Goal: Information Seeking & Learning: Learn about a topic

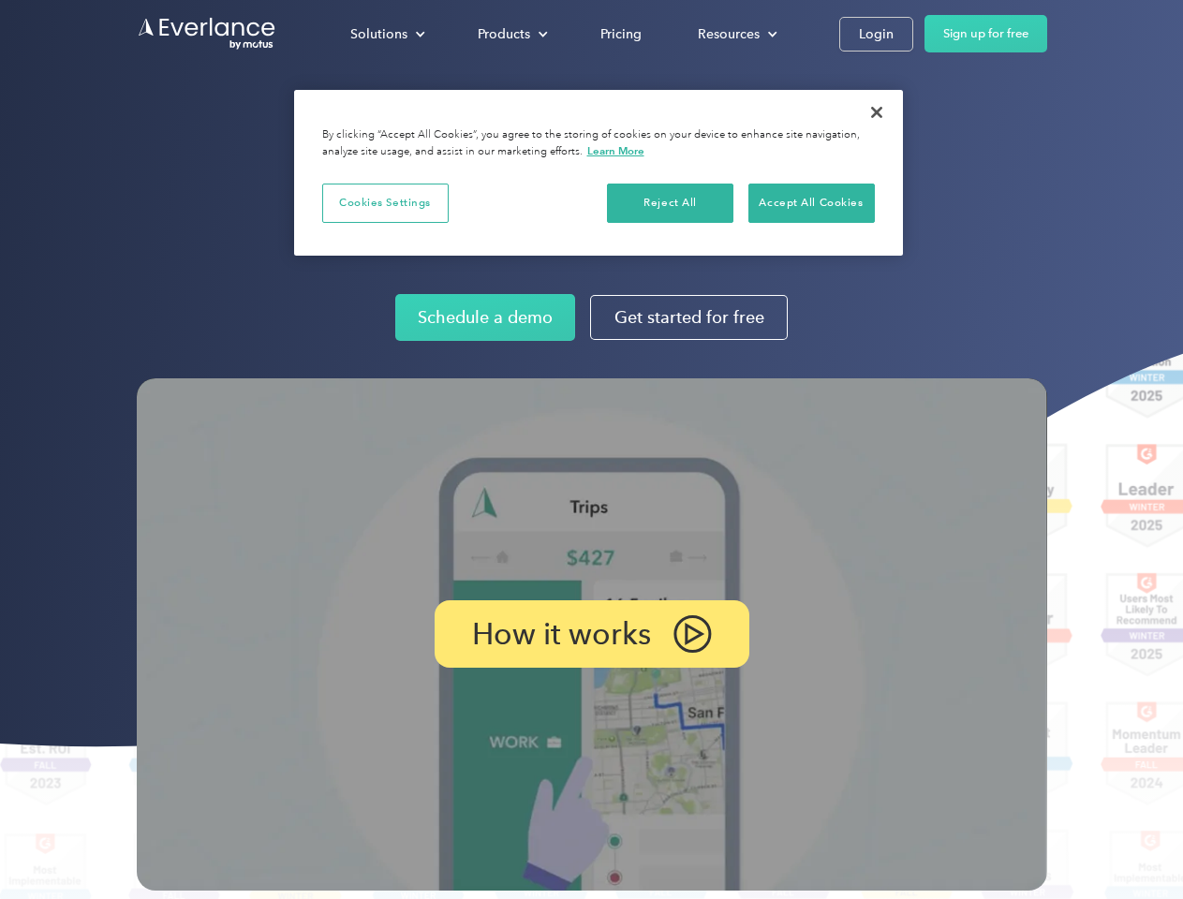
click at [591, 450] on img at bounding box center [592, 635] width 911 height 512
click at [387, 34] on div "Solutions" at bounding box center [378, 33] width 57 height 23
click at [511, 34] on div "Products" at bounding box center [504, 33] width 52 height 23
click at [735, 34] on div "Resources" at bounding box center [729, 33] width 62 height 23
click at [591, 634] on p "How it works" at bounding box center [561, 634] width 179 height 22
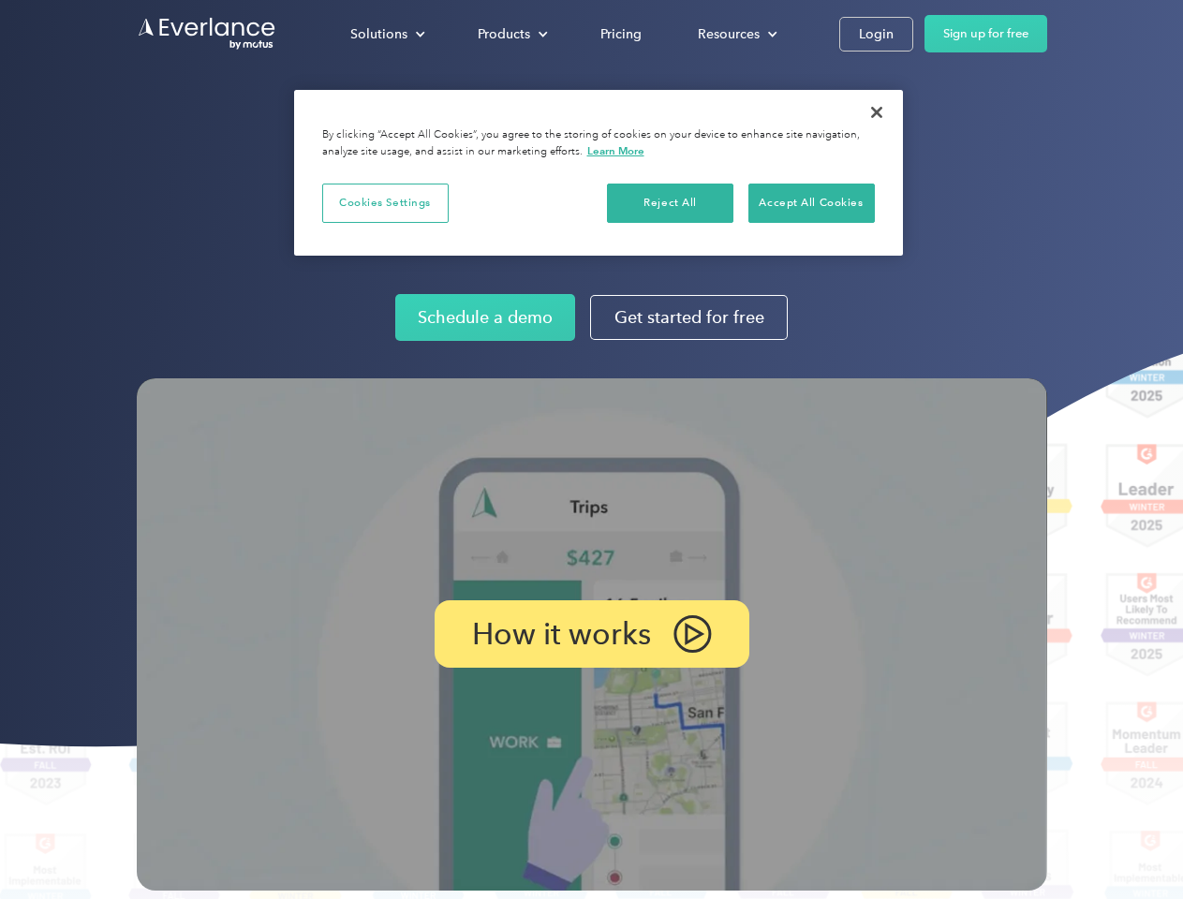
click at [385, 202] on button "Cookies Settings" at bounding box center [385, 203] width 126 height 39
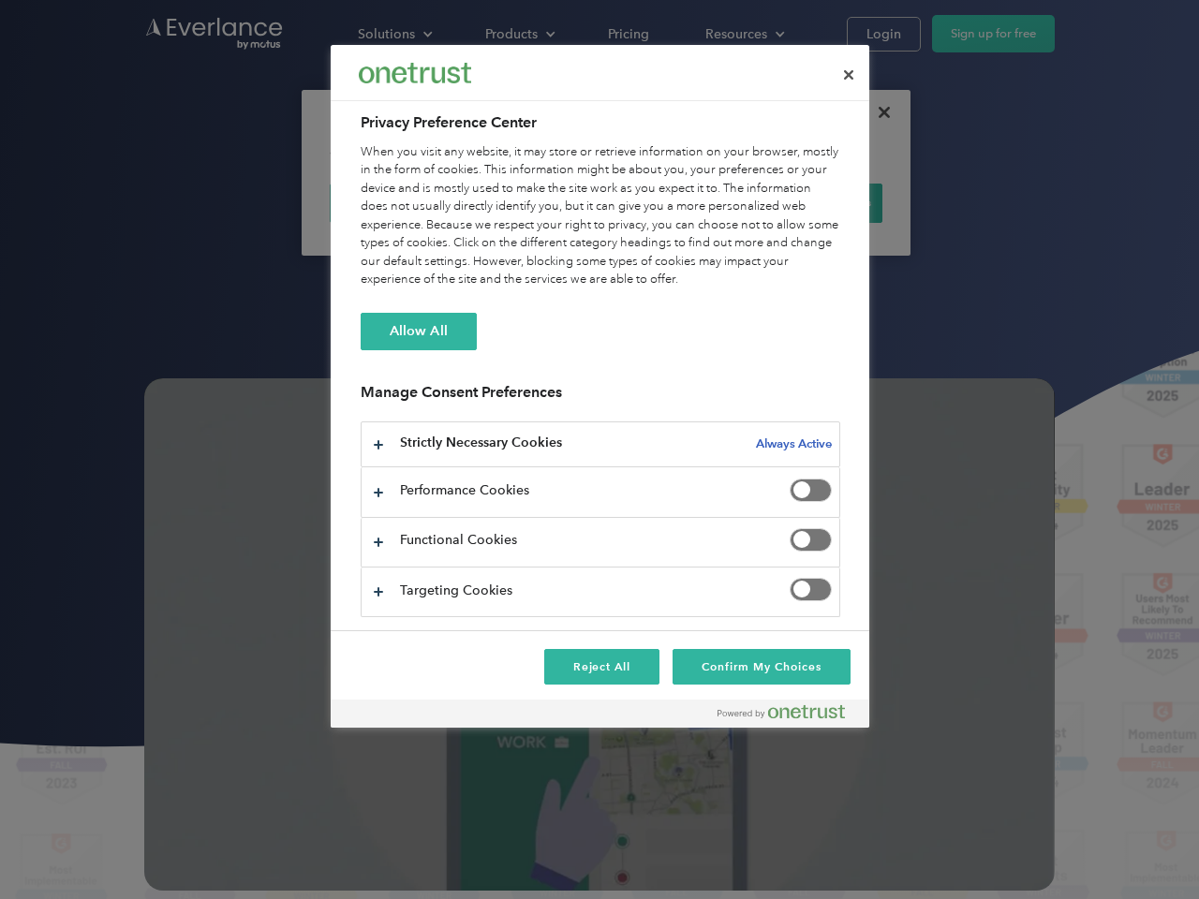
click at [671, 202] on div "When you visit any website, it may store or retrieve information on your browse…" at bounding box center [601, 216] width 480 height 146
click at [811, 202] on div "When you visit any website, it may store or retrieve information on your browse…" at bounding box center [601, 216] width 480 height 146
